Goal: Entertainment & Leisure: Consume media (video, audio)

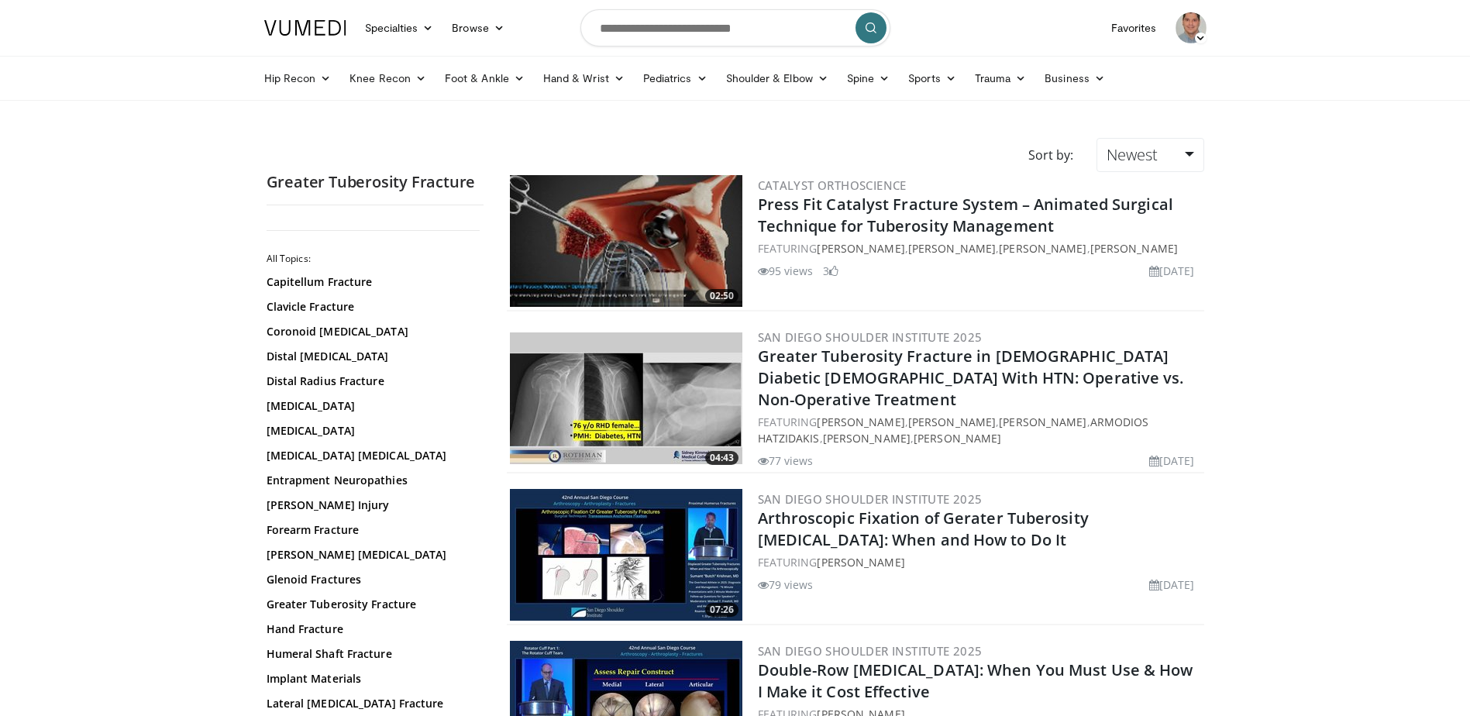
scroll to position [2325, 0]
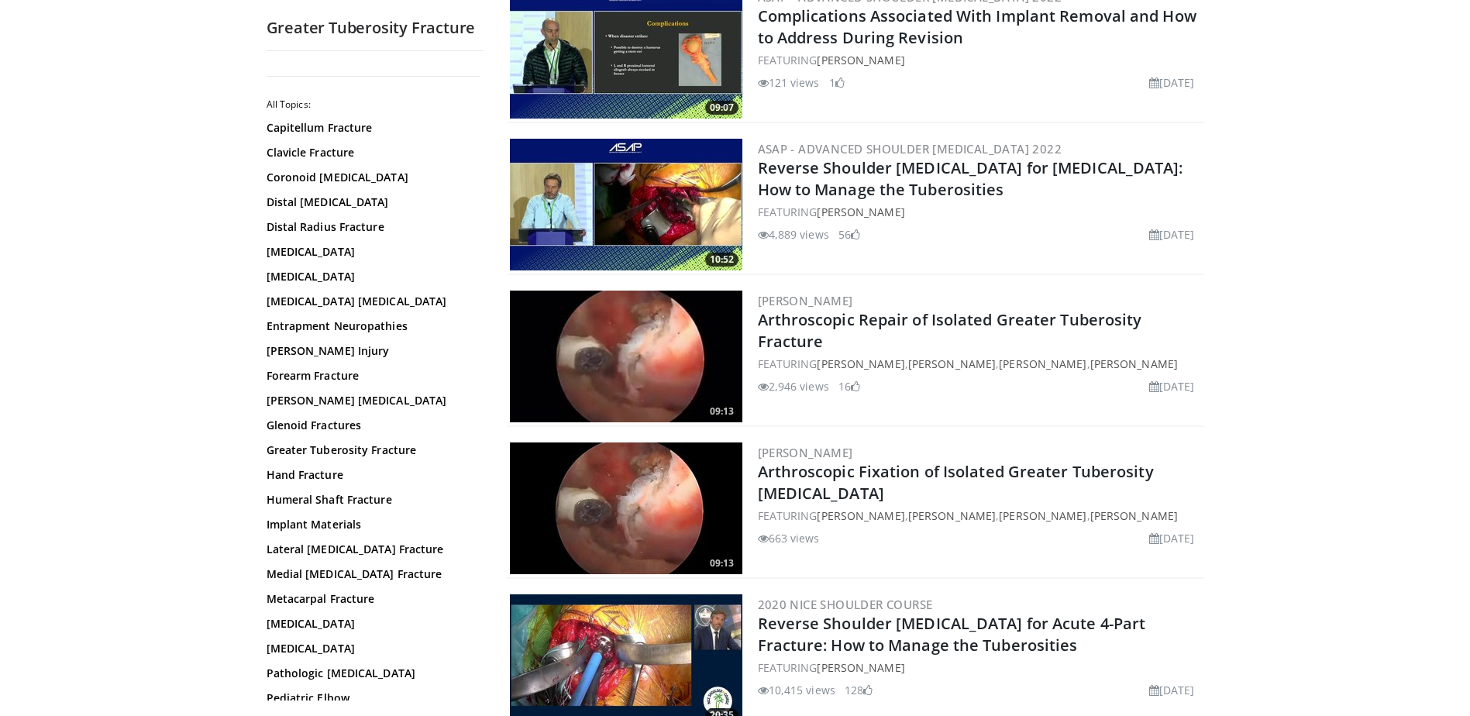
click at [664, 199] on img at bounding box center [626, 205] width 232 height 132
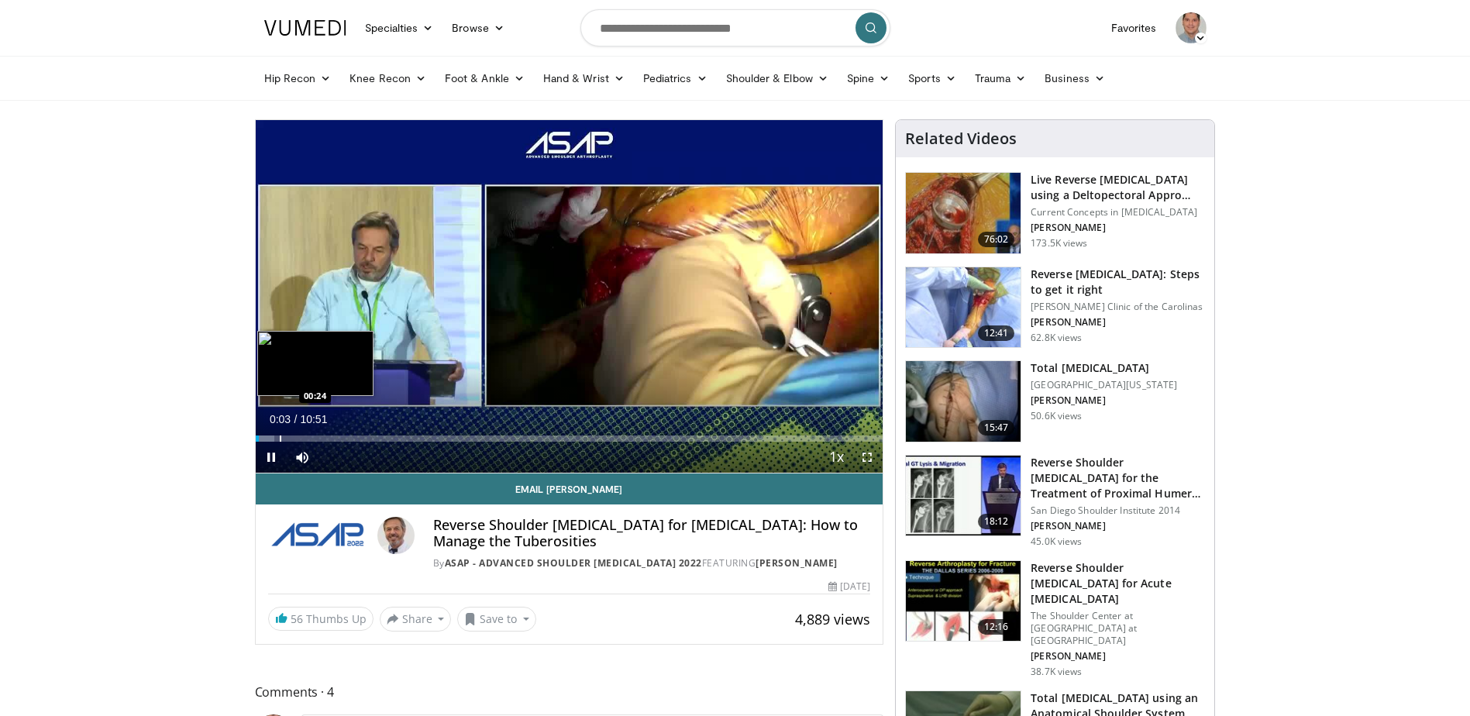
click at [277, 439] on div "Loaded : 3.07% 00:03 00:24" at bounding box center [570, 439] width 628 height 6
drag, startPoint x: 296, startPoint y: 439, endPoint x: 304, endPoint y: 442, distance: 8.3
click at [297, 439] on div "Loaded : 9.21% 00:30 00:42" at bounding box center [570, 439] width 628 height 6
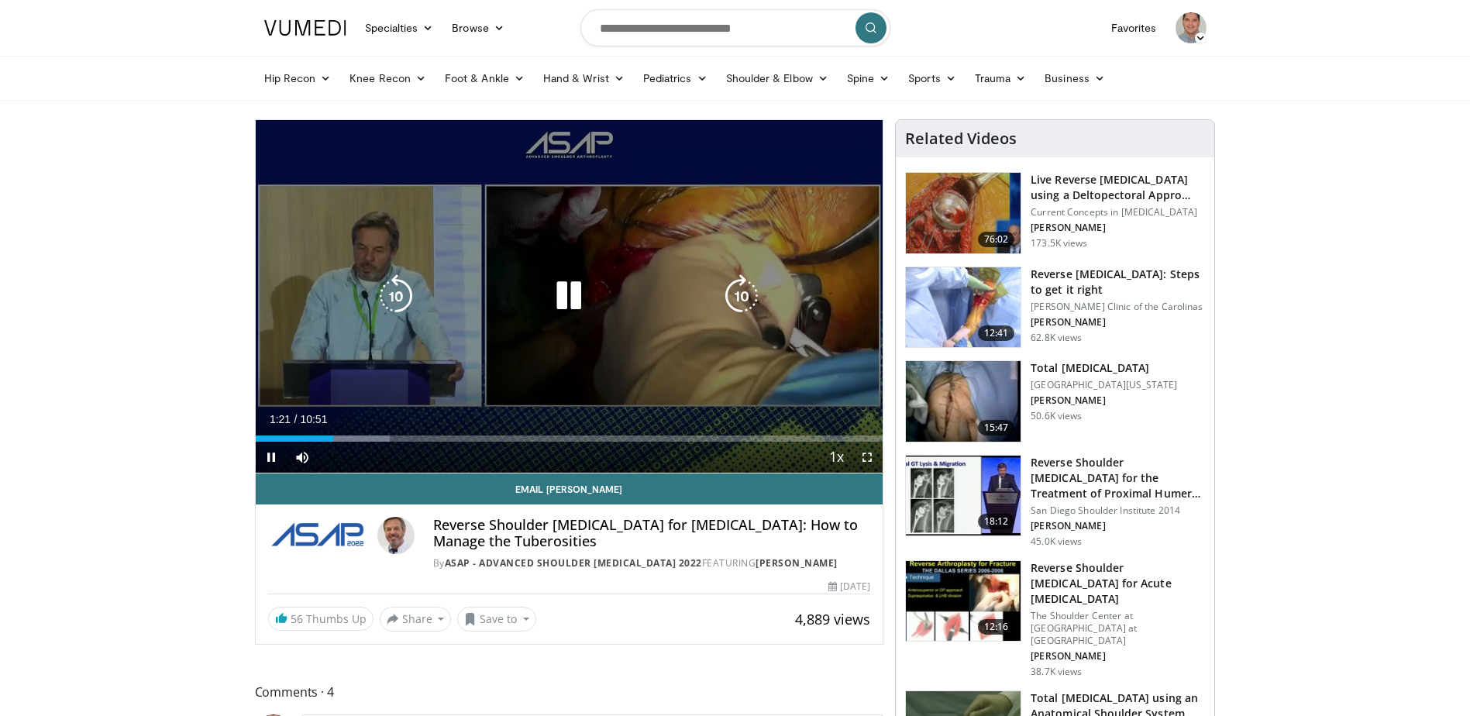
click at [568, 300] on icon "Video Player" at bounding box center [568, 295] width 43 height 43
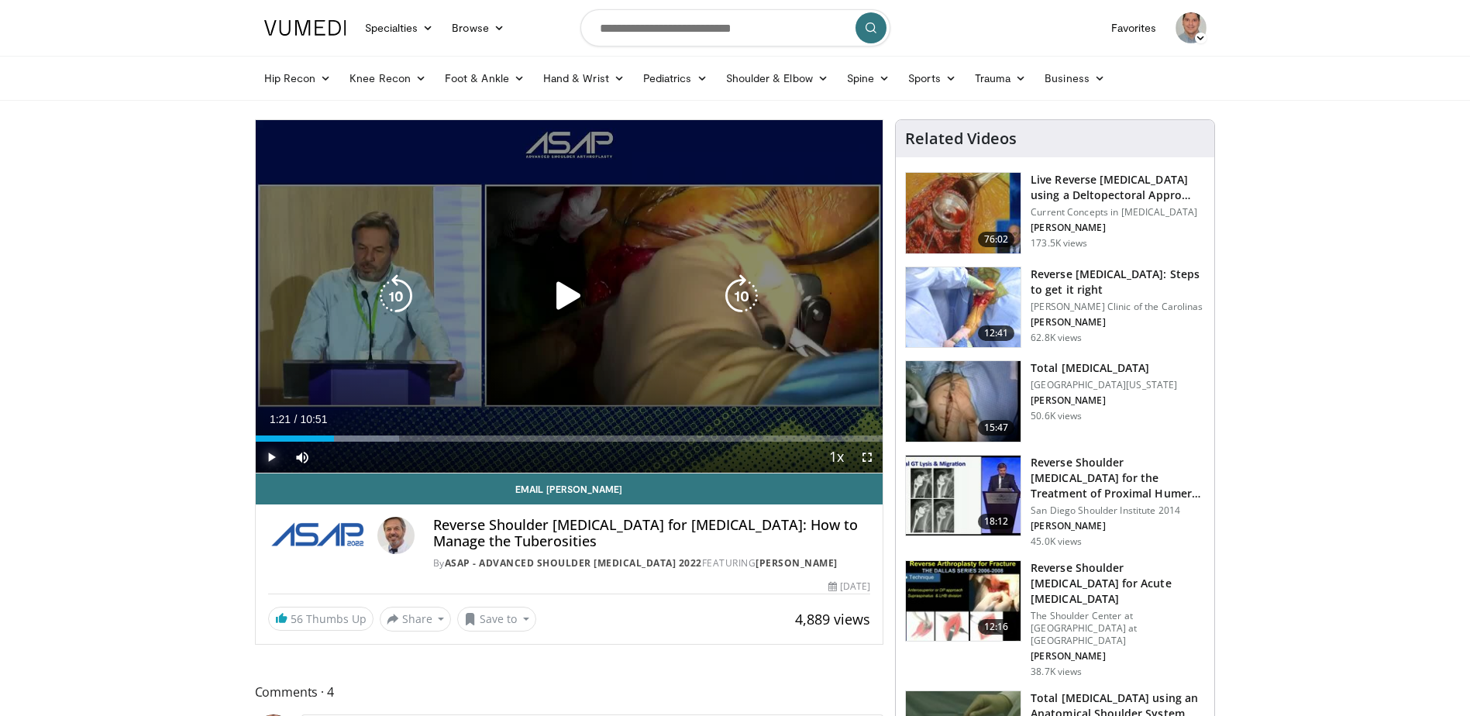
click at [277, 454] on span "Video Player" at bounding box center [271, 457] width 31 height 31
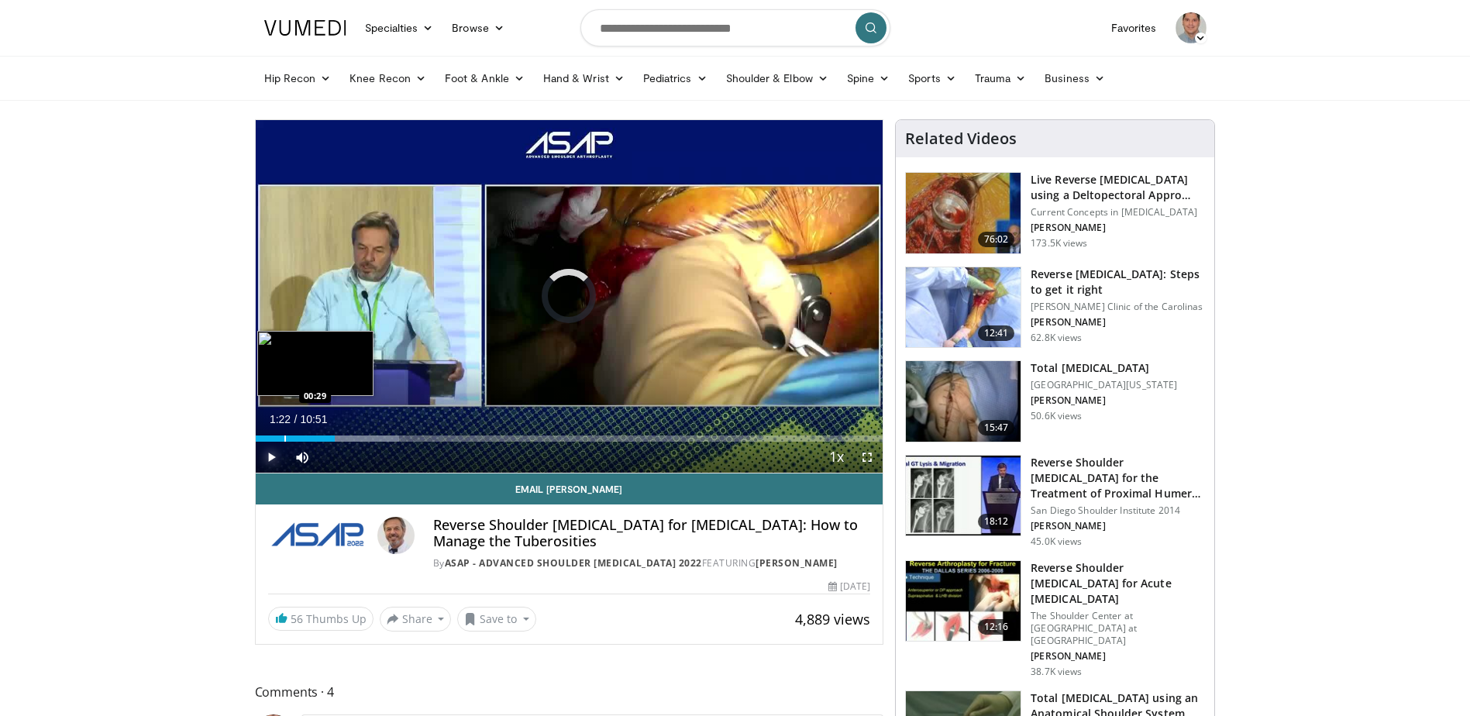
click at [284, 437] on div "Progress Bar" at bounding box center [285, 439] width 2 height 6
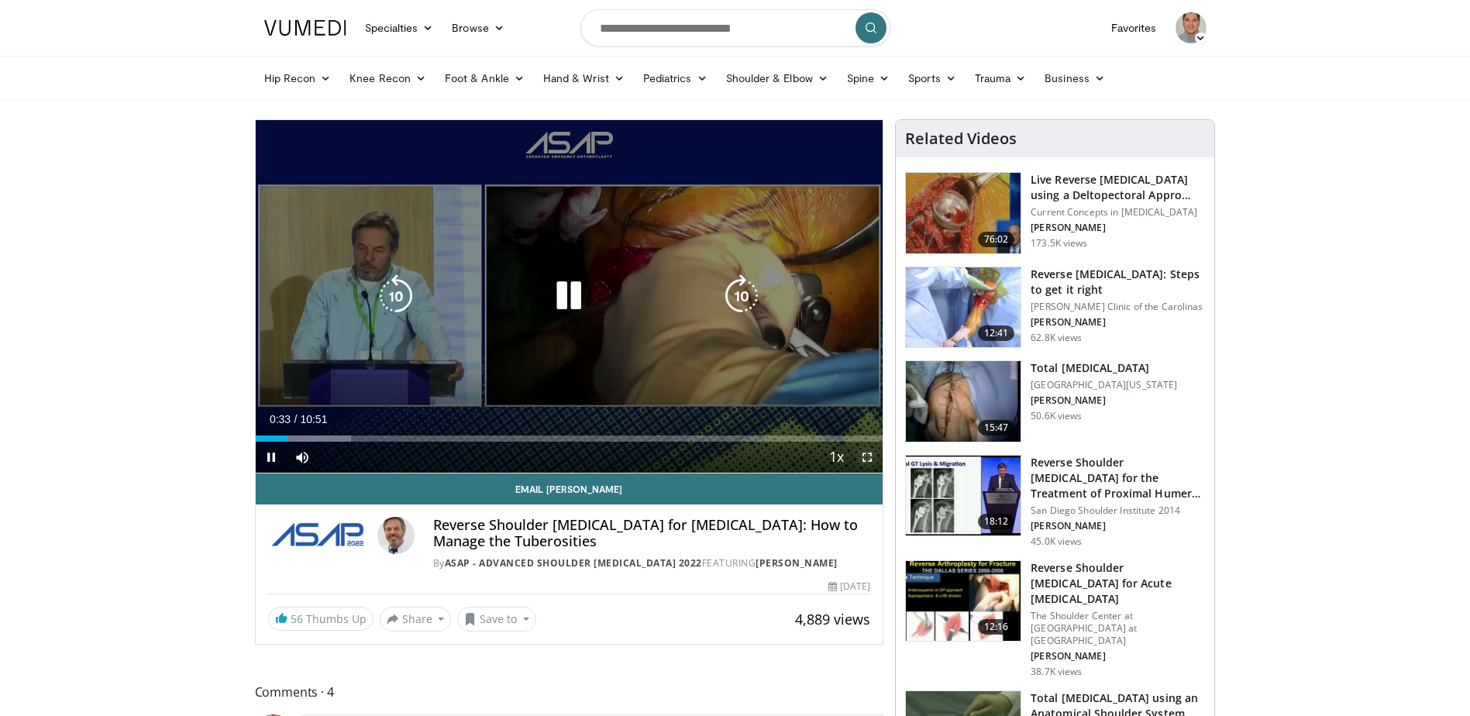
drag, startPoint x: 868, startPoint y: 458, endPoint x: 871, endPoint y: 539, distance: 80.7
click at [868, 458] on span "Video Player" at bounding box center [867, 457] width 31 height 31
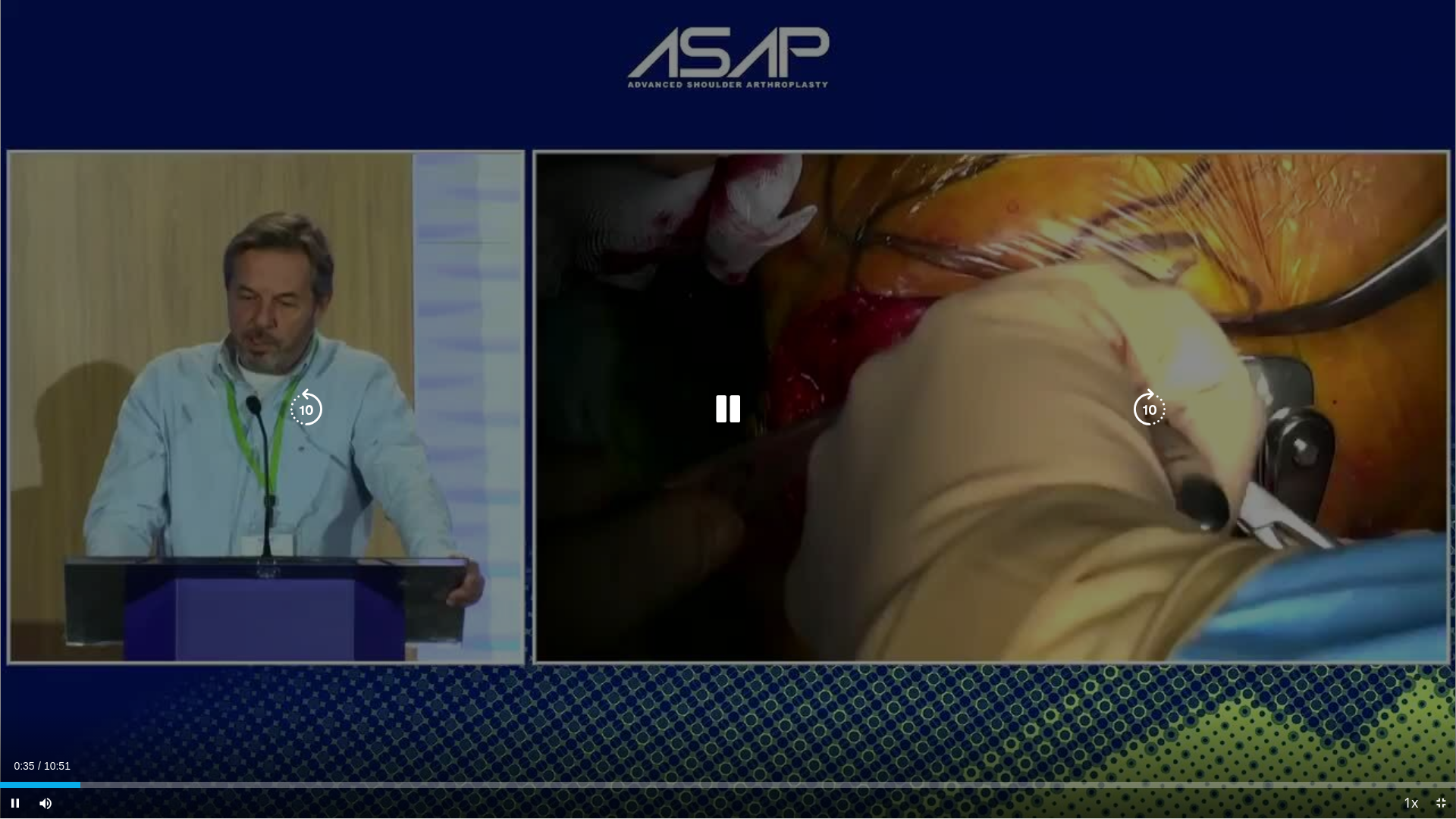
click at [302, 397] on icon "Video Player" at bounding box center [305, 409] width 42 height 42
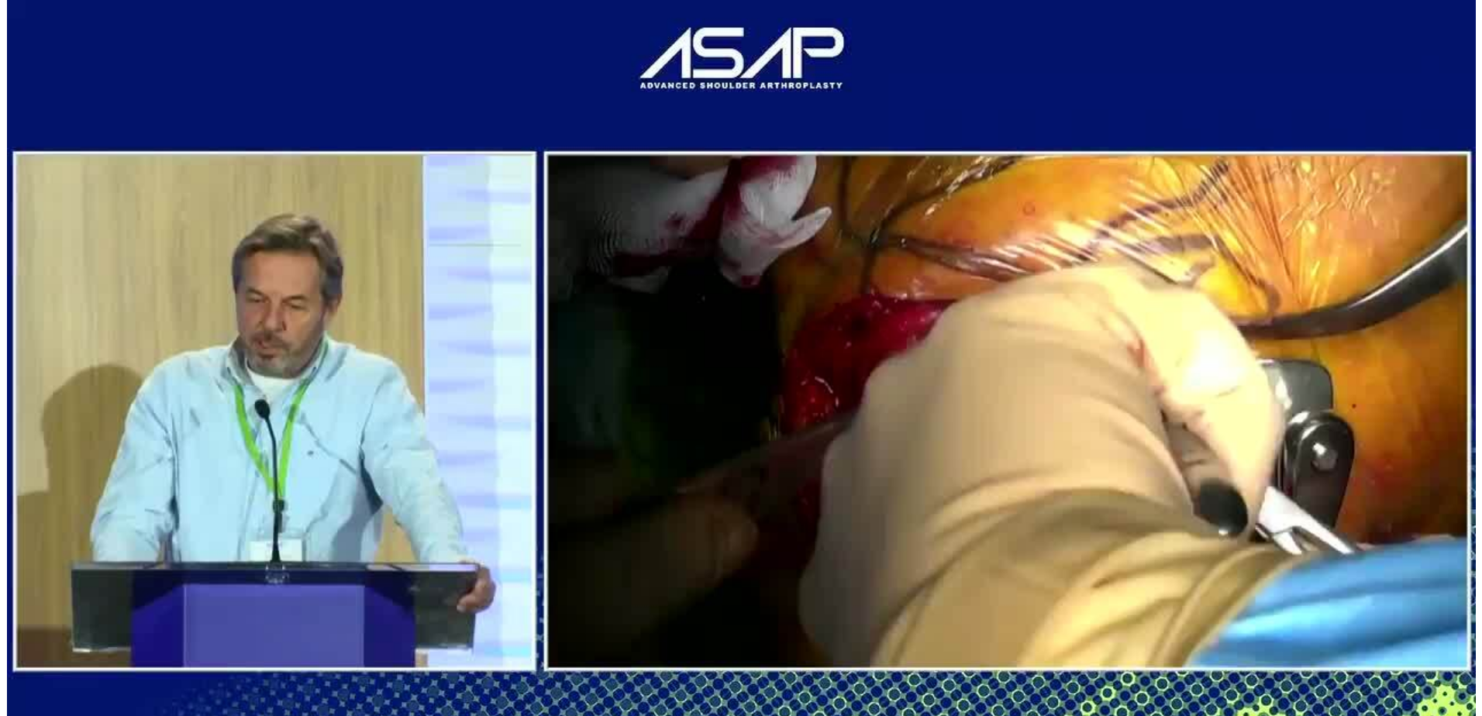
scroll to position [77, 0]
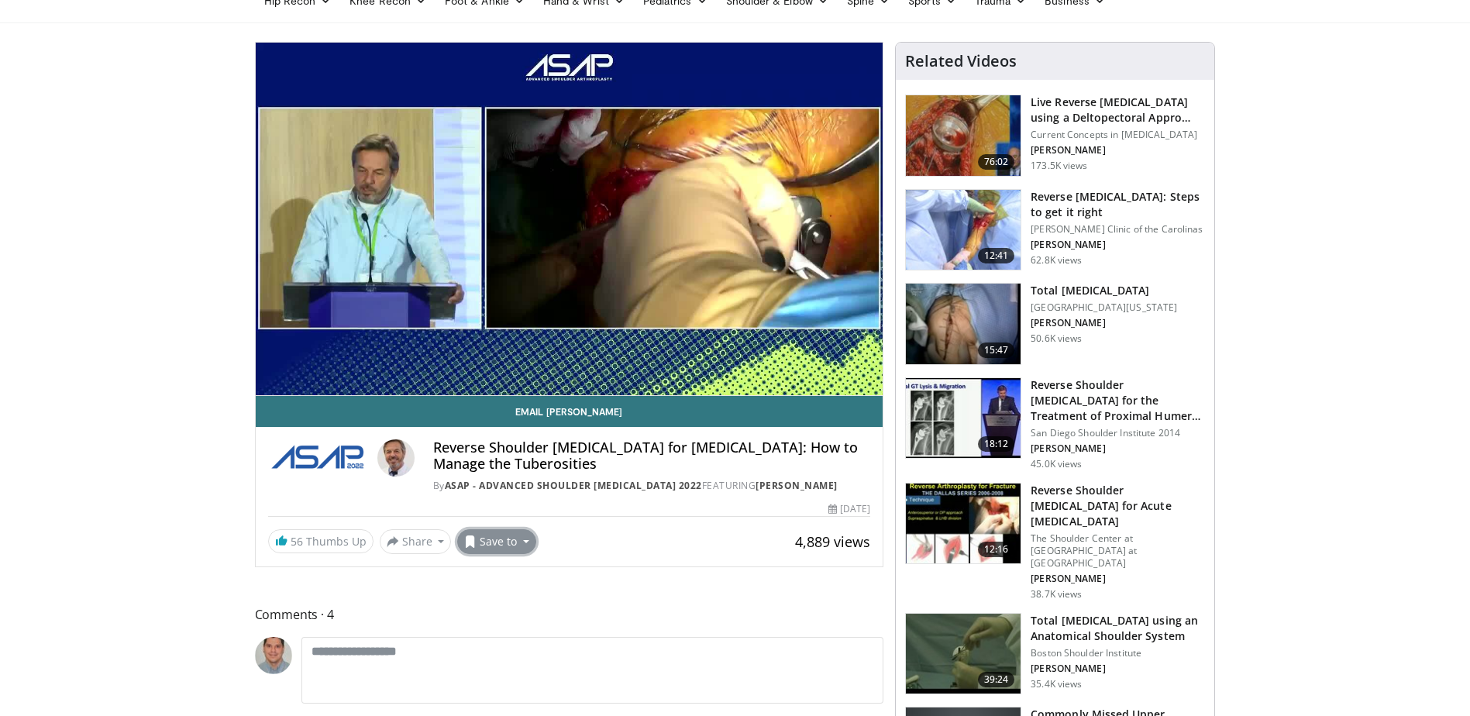
click at [515, 543] on button "Save to" at bounding box center [496, 541] width 79 height 25
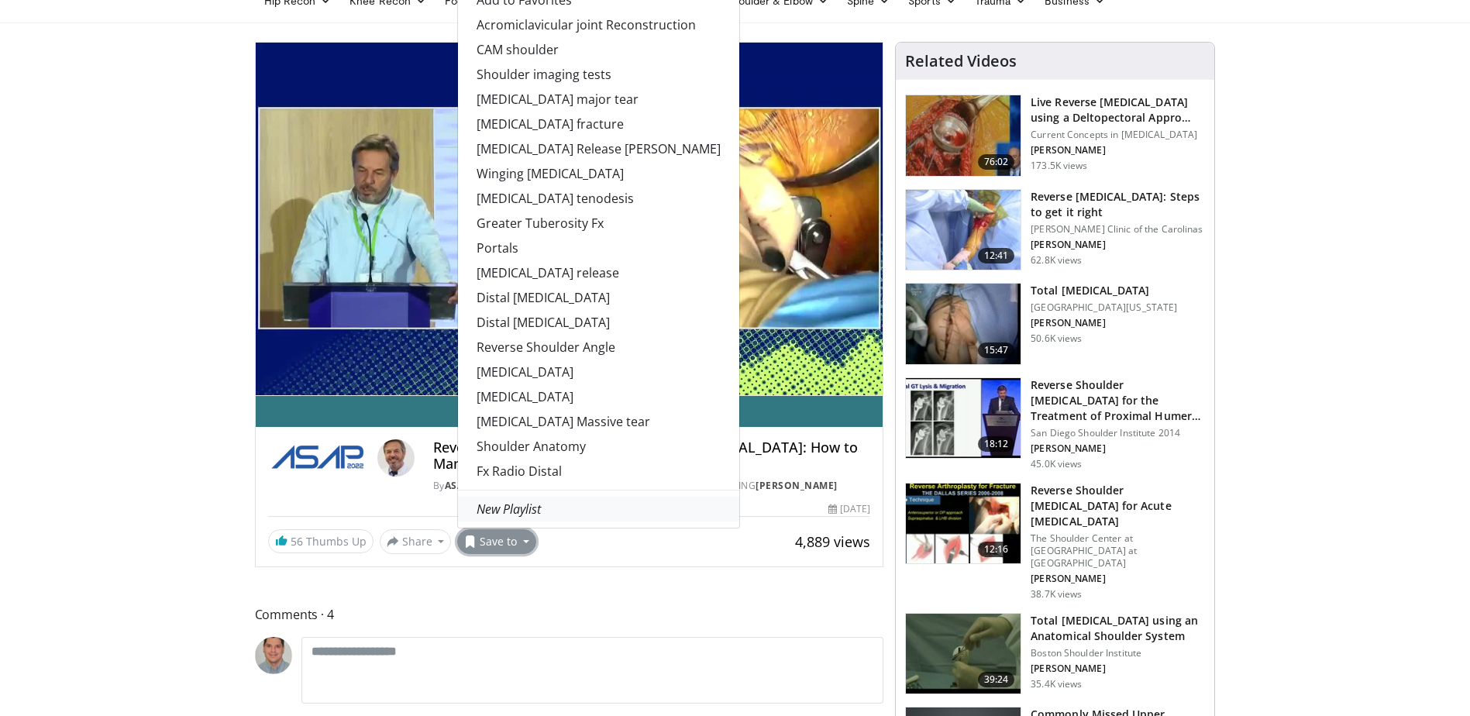
click at [507, 509] on em "New Playlist" at bounding box center [509, 509] width 64 height 17
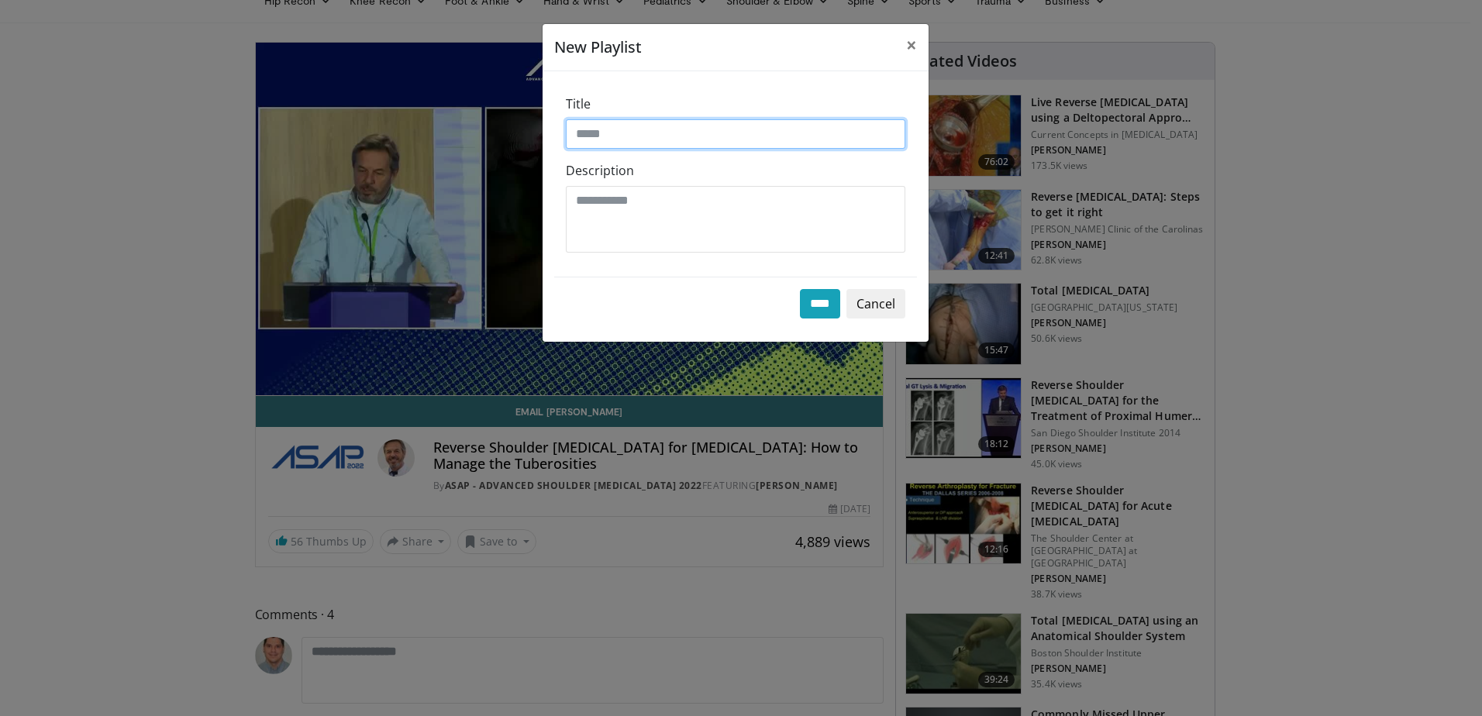
click at [613, 137] on input "Title" at bounding box center [735, 133] width 339 height 29
type input "**********"
click at [815, 304] on input "****" at bounding box center [820, 303] width 40 height 29
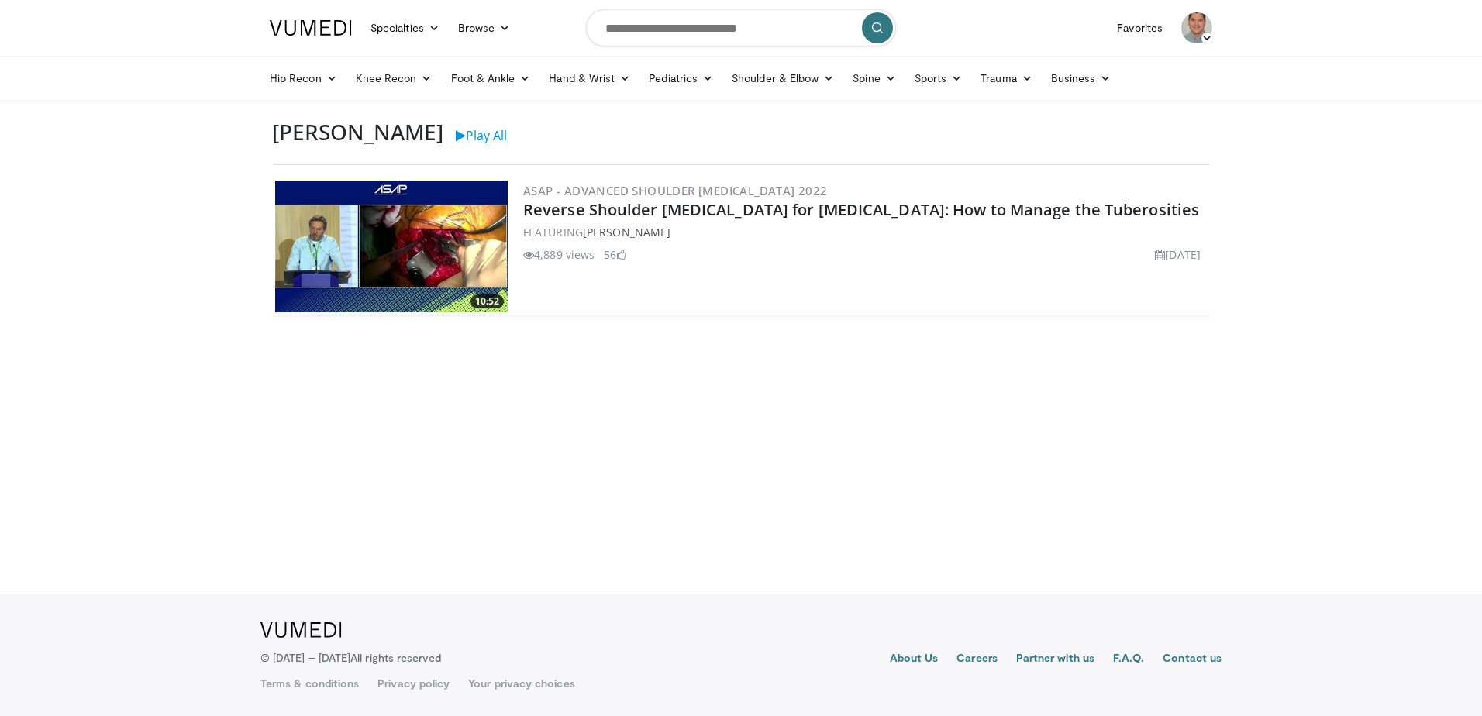
drag, startPoint x: 349, startPoint y: 244, endPoint x: 361, endPoint y: 246, distance: 12.5
click at [349, 244] on img at bounding box center [391, 247] width 232 height 132
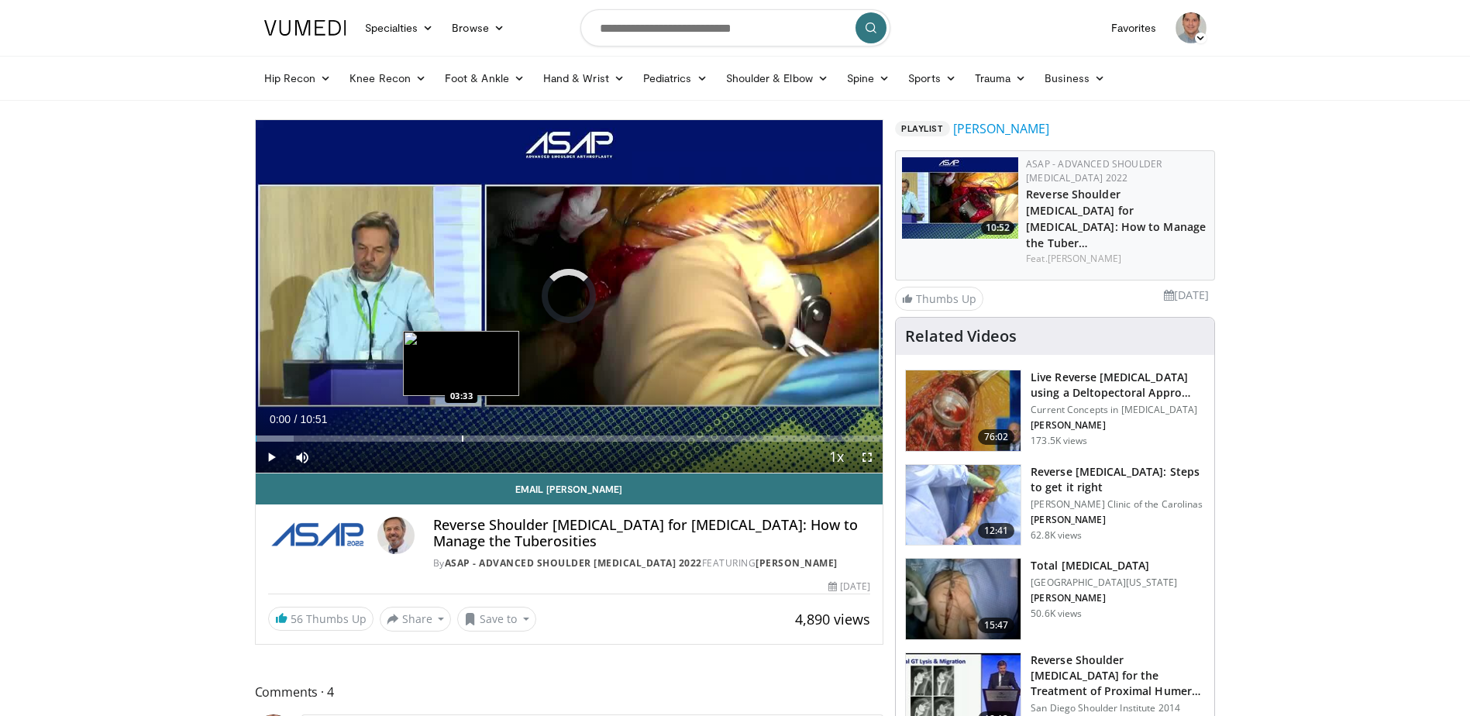
click at [463, 439] on div "Loaded : 6.12% 00:00 03:33" at bounding box center [570, 439] width 628 height 6
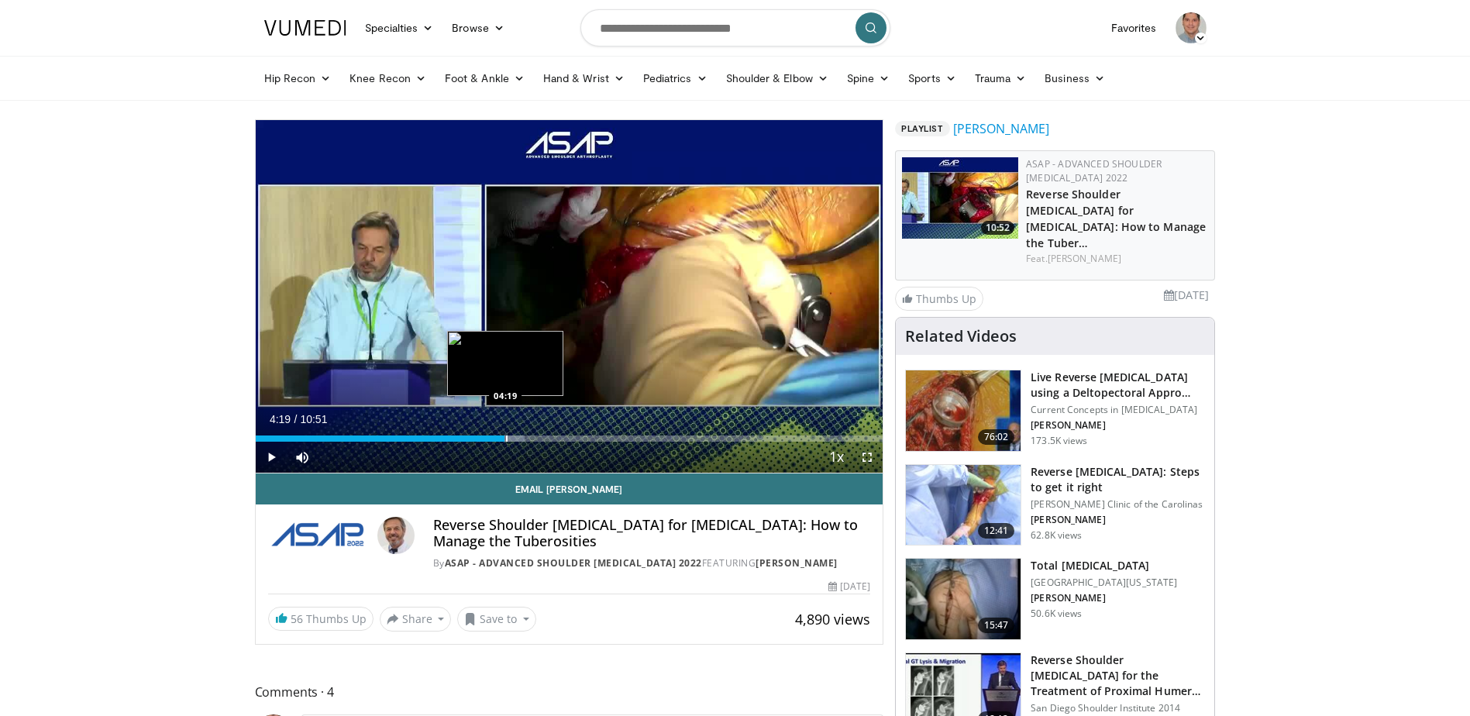
click at [506, 439] on div "Progress Bar" at bounding box center [507, 439] width 2 height 6
click at [461, 432] on div "Loaded : 49.11% 04:19 03:33" at bounding box center [570, 434] width 628 height 15
click at [258, 456] on span "Video Player" at bounding box center [271, 457] width 31 height 31
click at [273, 463] on span "Video Player" at bounding box center [271, 457] width 31 height 31
click at [868, 456] on span "Video Player" at bounding box center [867, 457] width 31 height 31
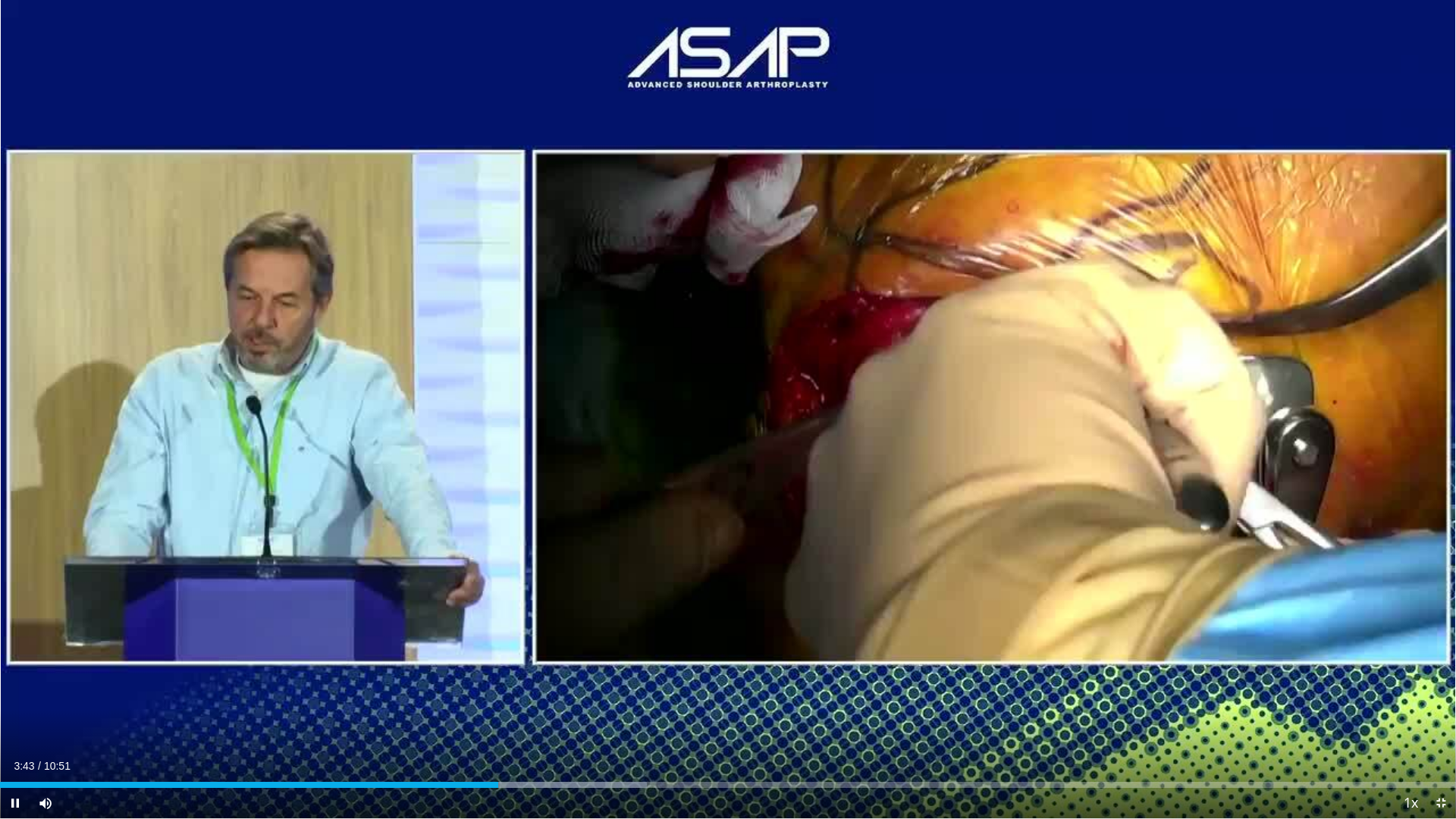
click at [478, 700] on div "Current Time 3:43 / Duration 10:51 Pause Skip Backward Skip Forward Mute 100% L…" at bounding box center [728, 802] width 1456 height 30
click at [474, 700] on div "Progress Bar" at bounding box center [475, 785] width 2 height 6
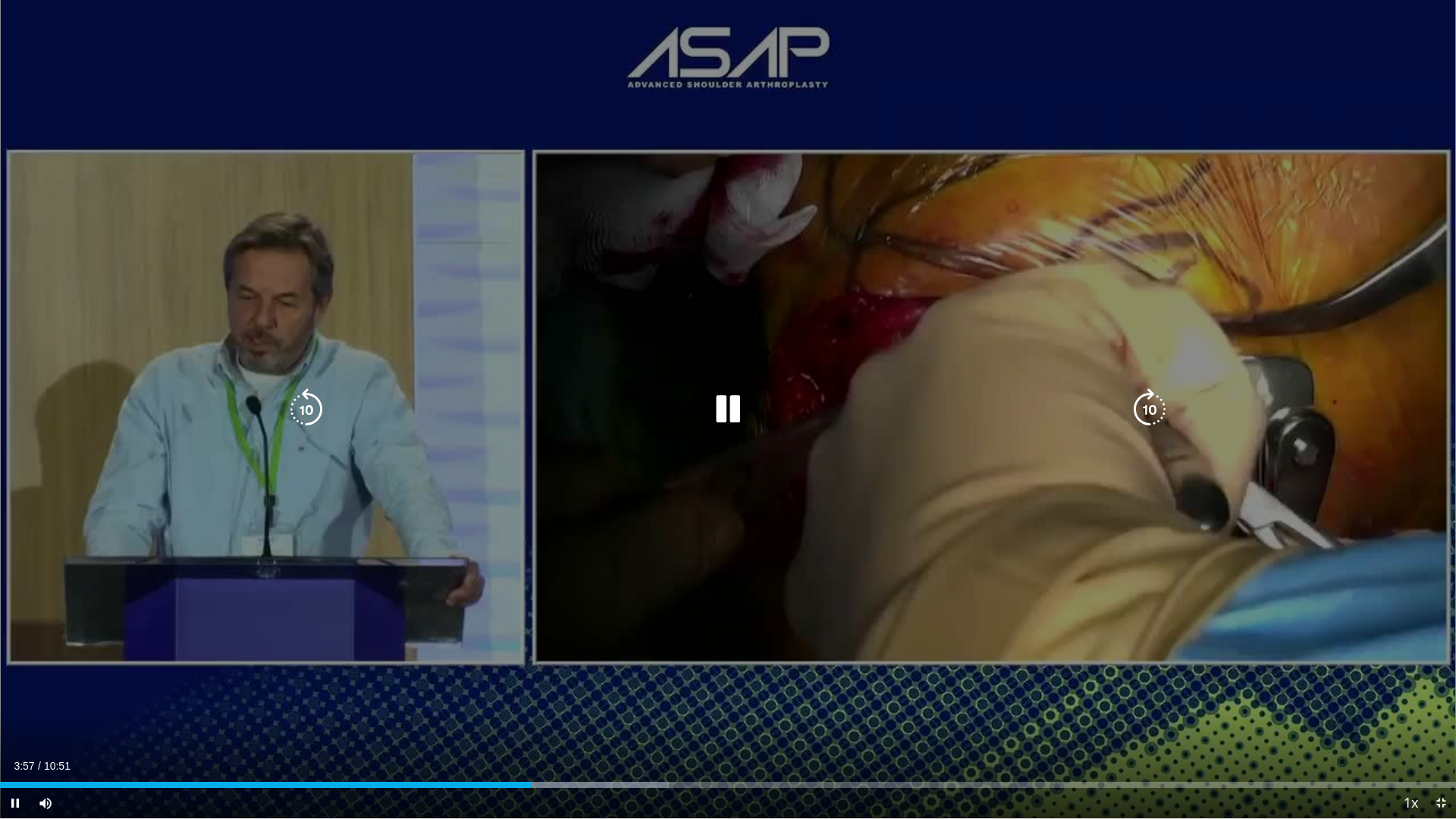
click at [736, 413] on icon "Video Player" at bounding box center [727, 409] width 42 height 42
click at [736, 401] on icon "Video Player" at bounding box center [727, 409] width 42 height 42
click at [727, 406] on icon "Video Player" at bounding box center [727, 409] width 42 height 42
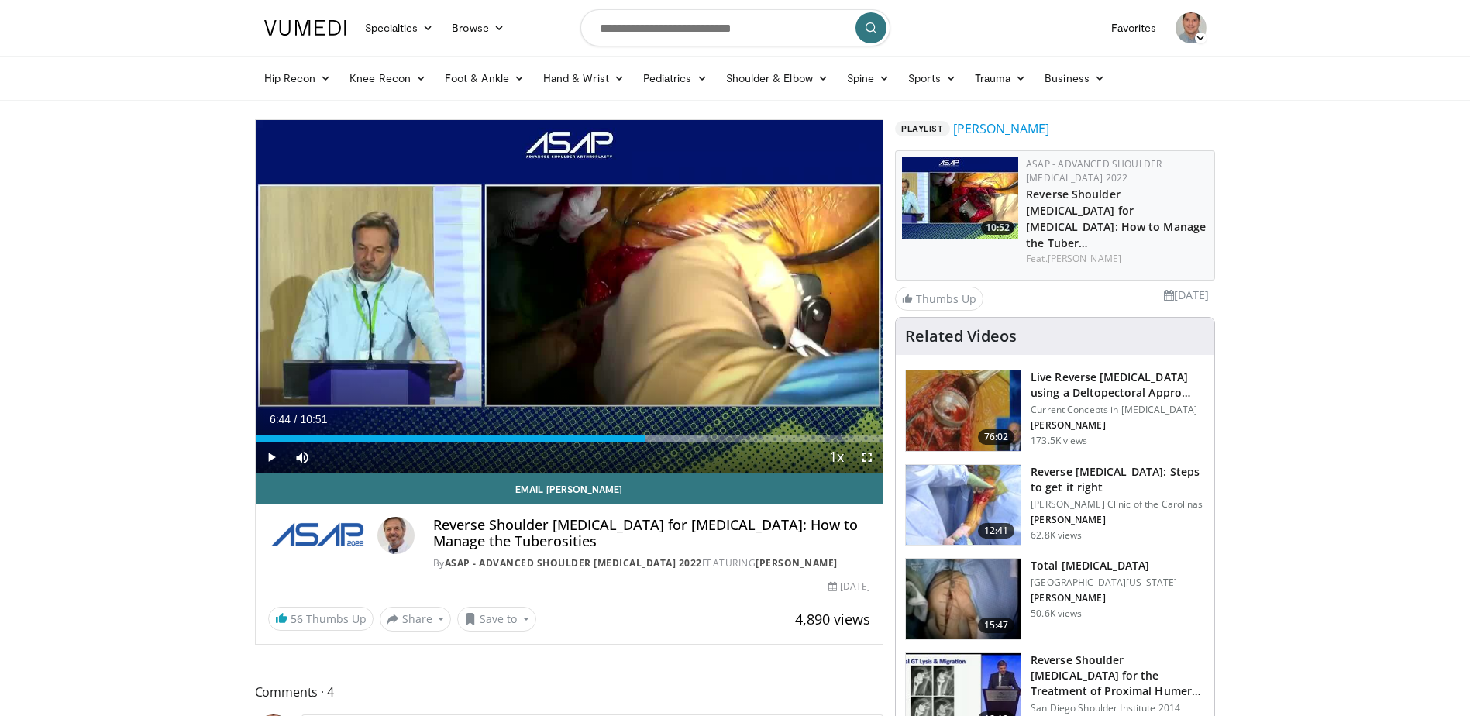
click at [266, 463] on span "Video Player" at bounding box center [271, 457] width 31 height 31
click at [869, 462] on span "Video Player" at bounding box center [867, 457] width 31 height 31
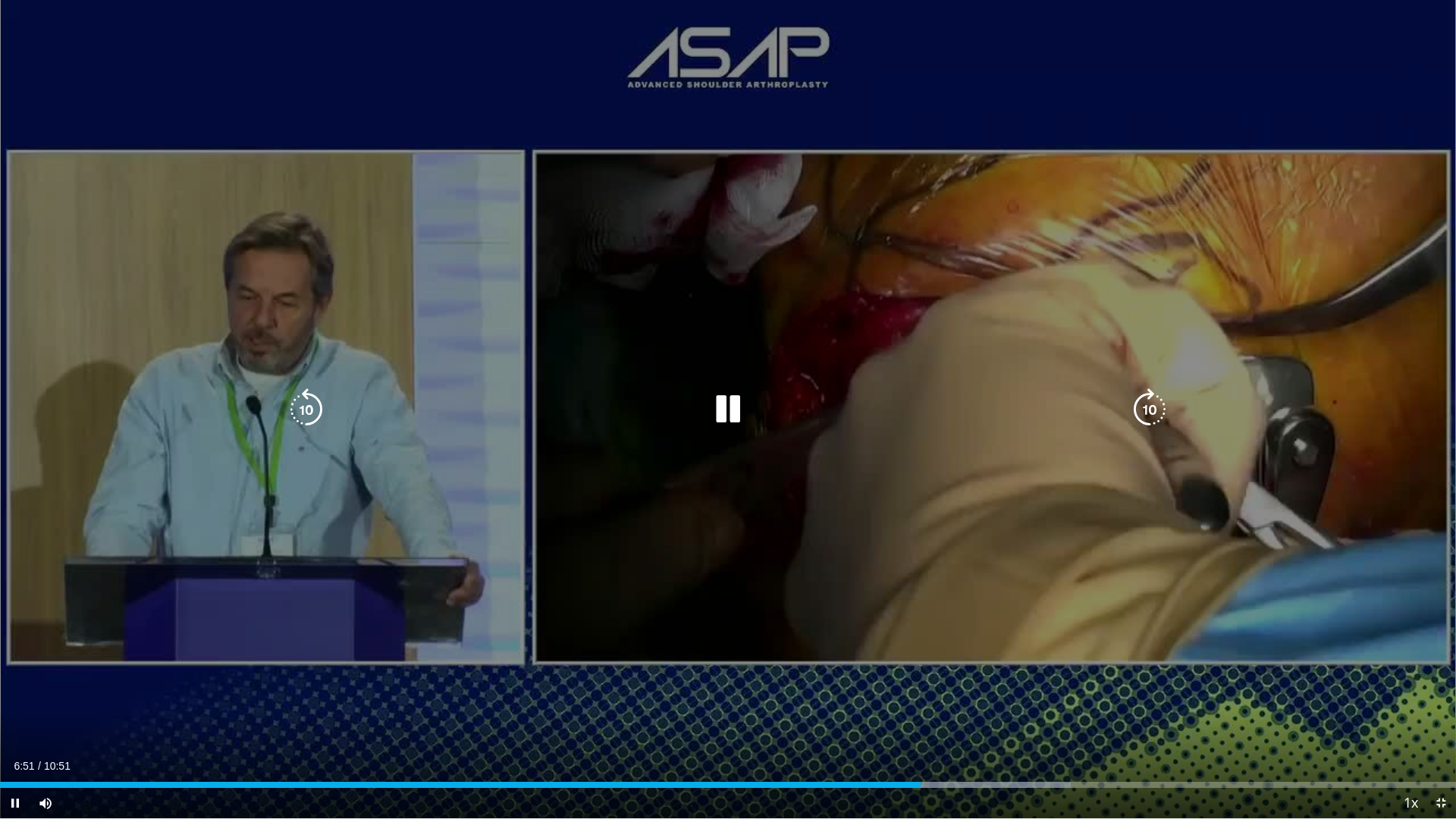
click at [719, 411] on icon "Video Player" at bounding box center [727, 409] width 42 height 42
click at [726, 413] on icon "Video Player" at bounding box center [727, 409] width 42 height 42
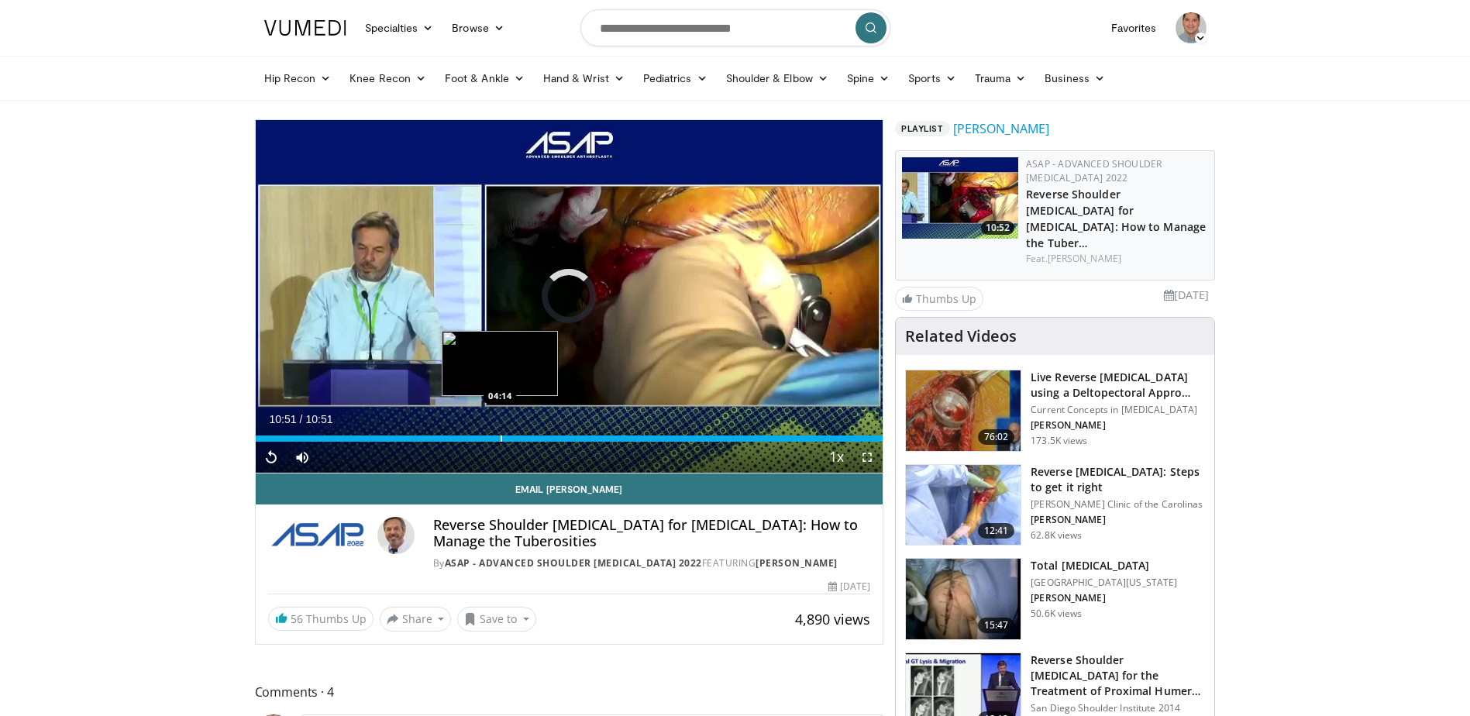
click at [500, 433] on div "Loaded : 100.00% 04:14 04:14" at bounding box center [570, 434] width 628 height 15
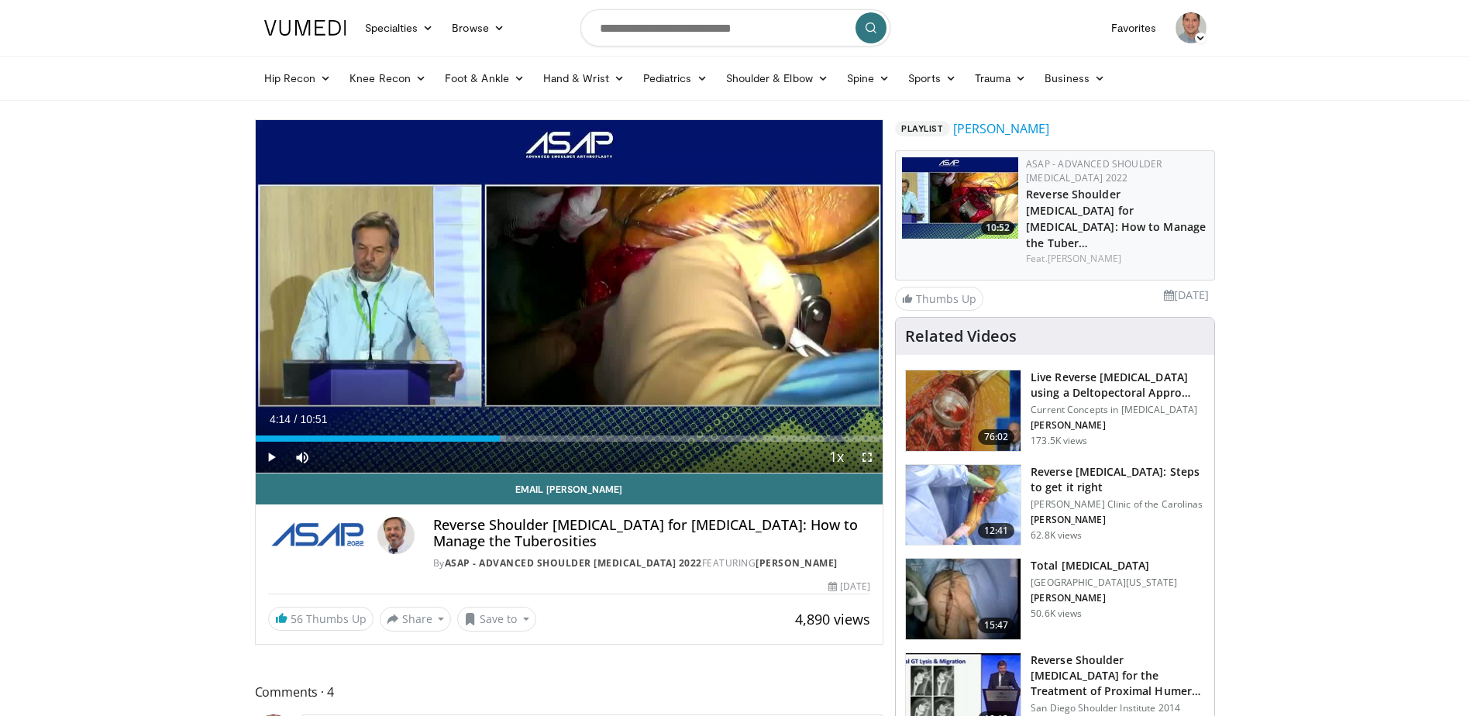
drag, startPoint x: 867, startPoint y: 456, endPoint x: 873, endPoint y: 539, distance: 83.1
click at [869, 456] on span "Video Player" at bounding box center [867, 457] width 31 height 31
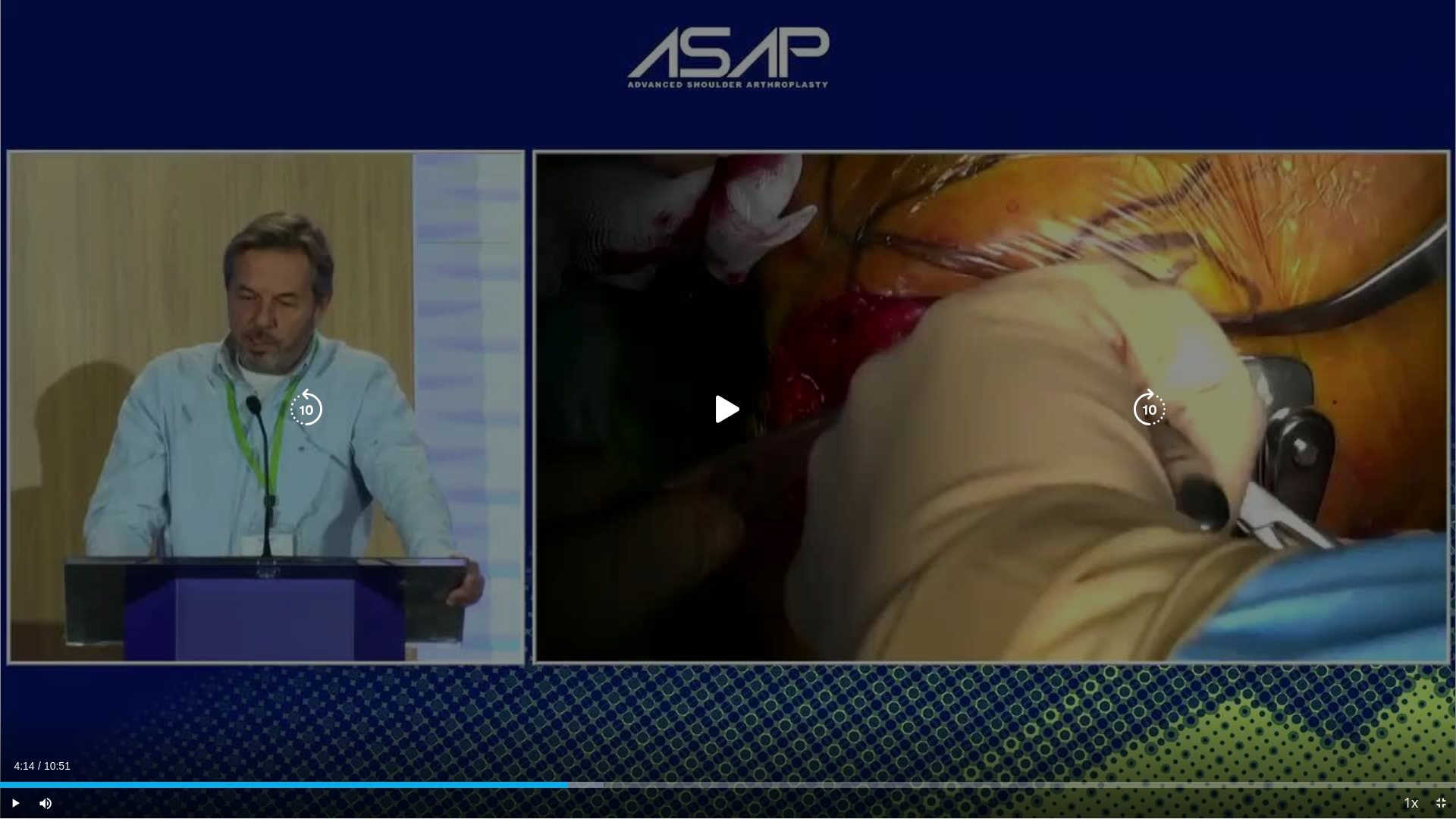
click at [733, 410] on icon "Video Player" at bounding box center [727, 409] width 42 height 42
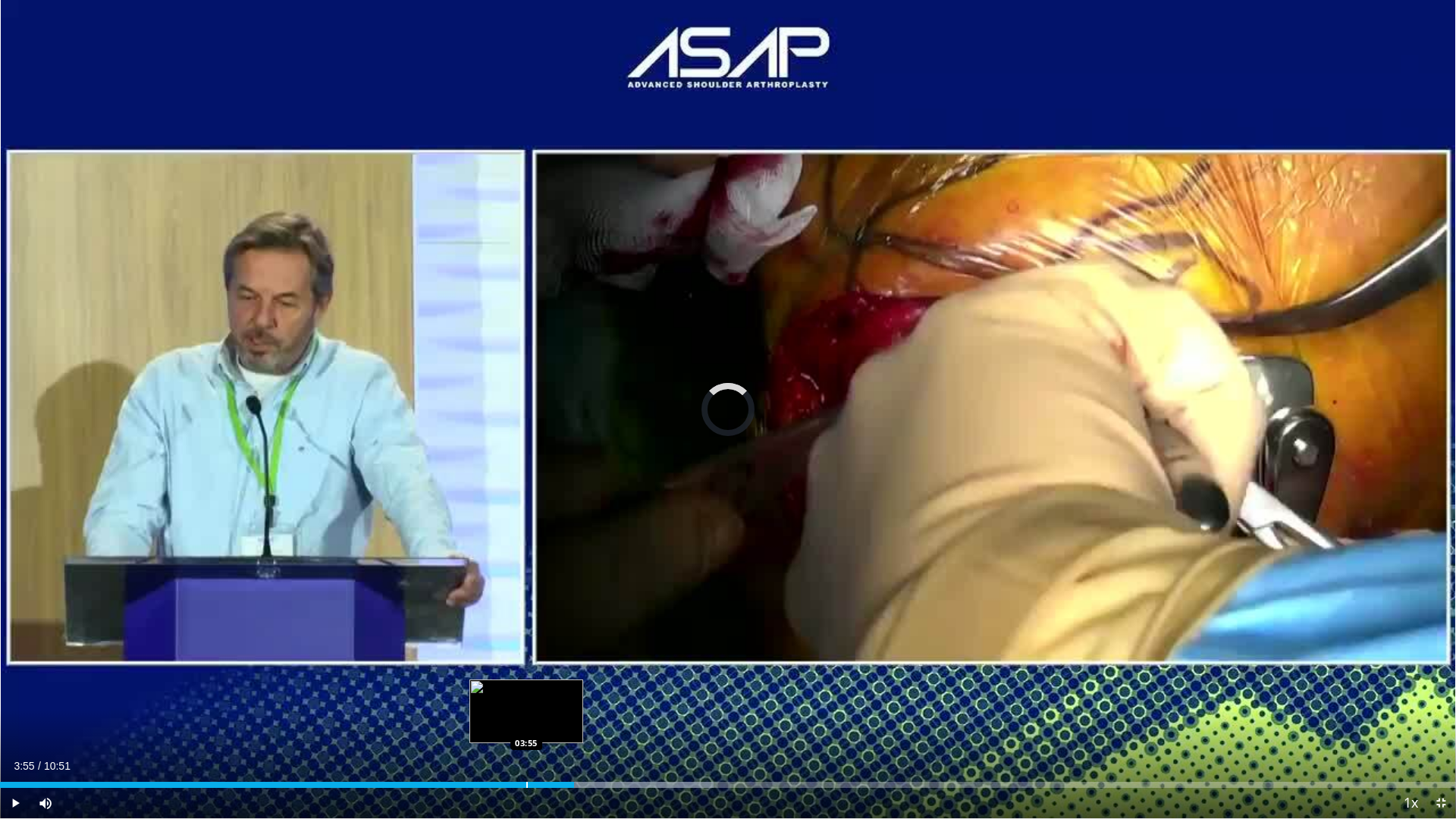
click at [526, 700] on div "Loaded : 49.02% 03:55 03:55" at bounding box center [728, 780] width 1456 height 15
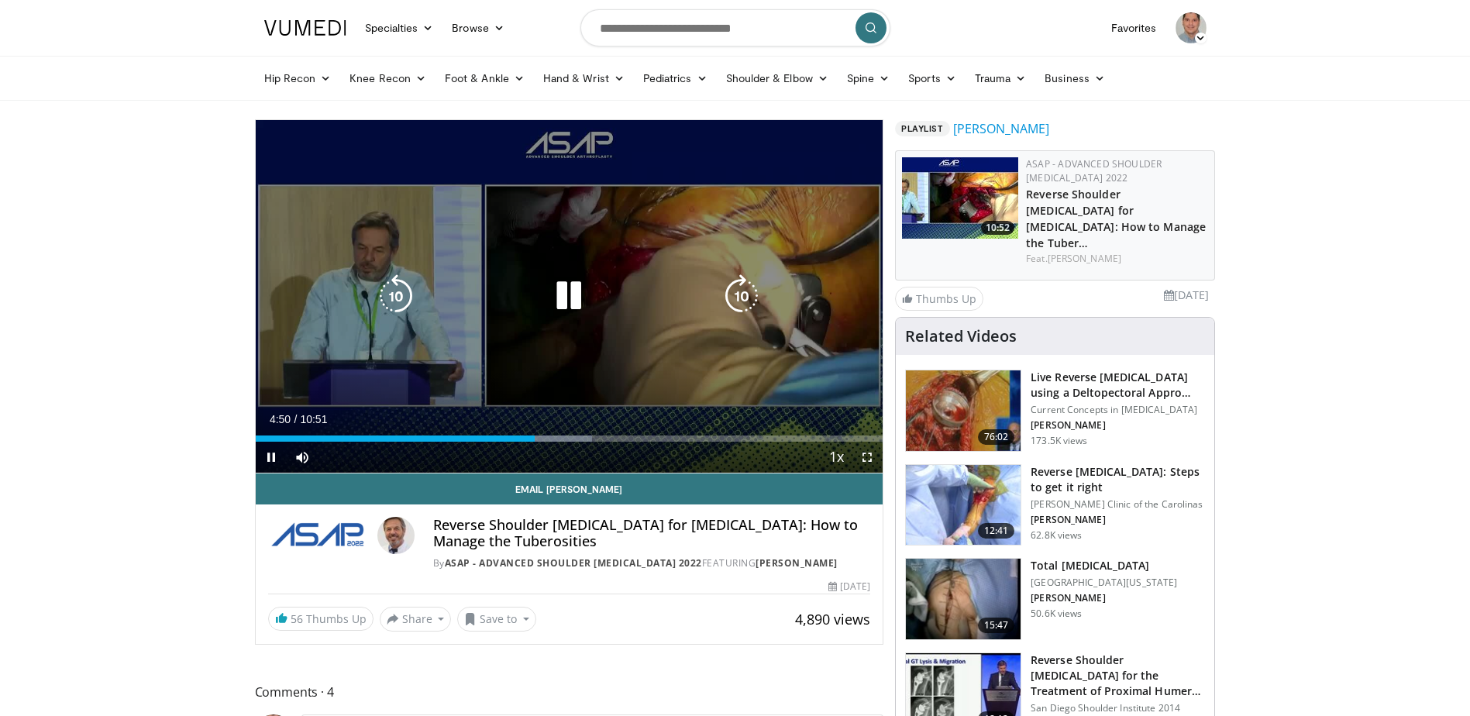
click at [566, 292] on icon "Video Player" at bounding box center [568, 295] width 43 height 43
